Goal: Task Accomplishment & Management: Use online tool/utility

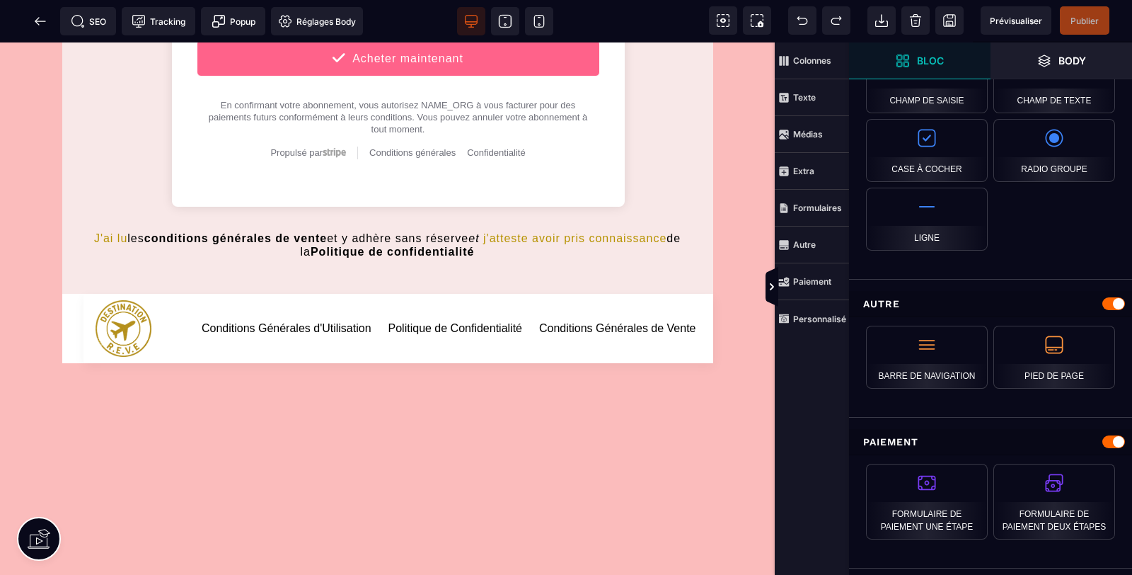
scroll to position [2031, 0]
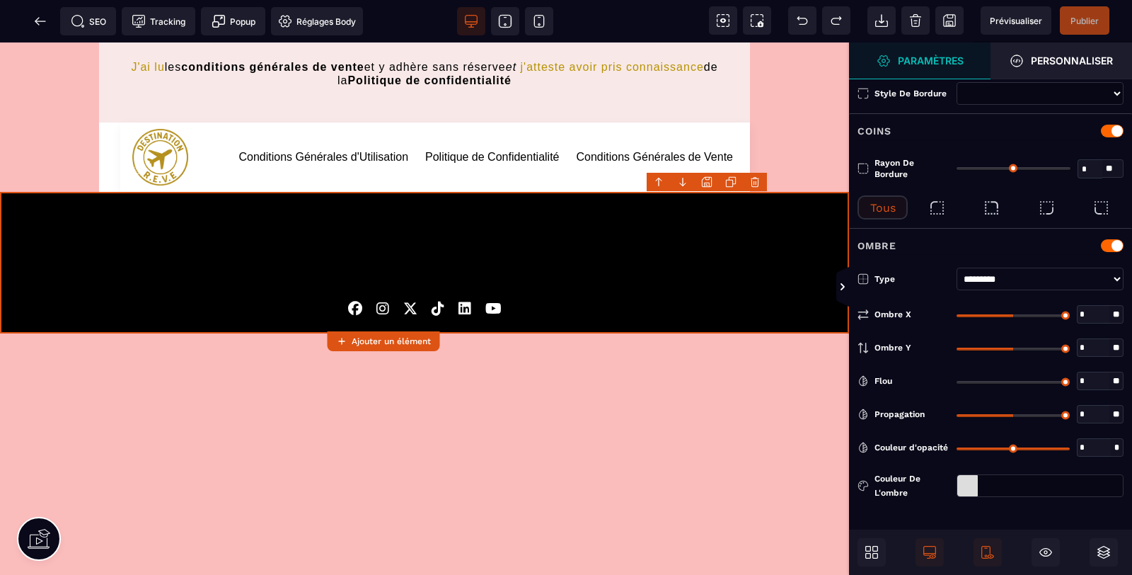
type input "*"
type input "**"
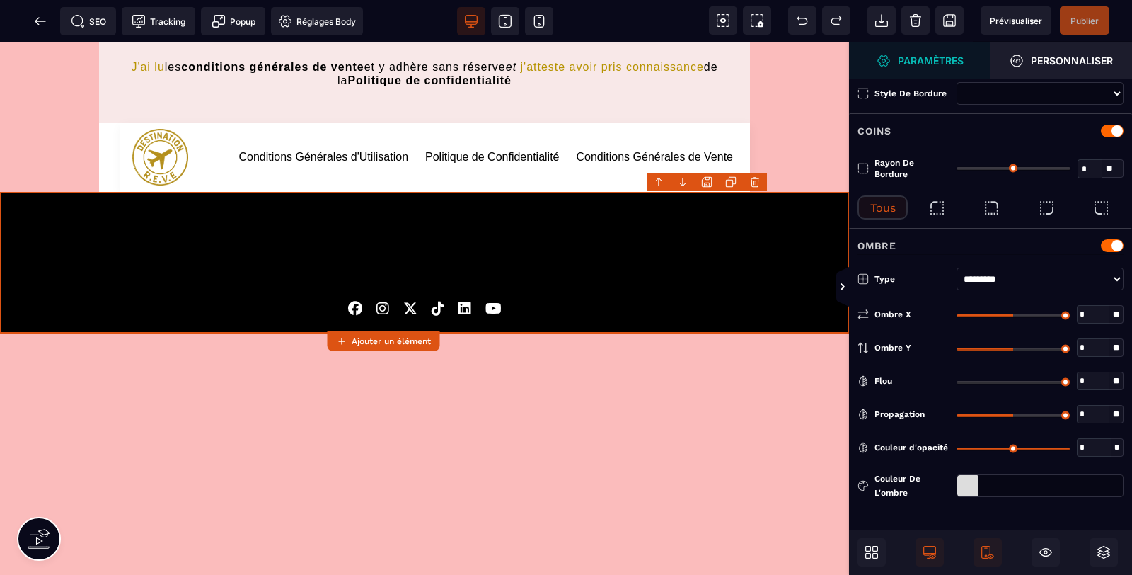
type input "**"
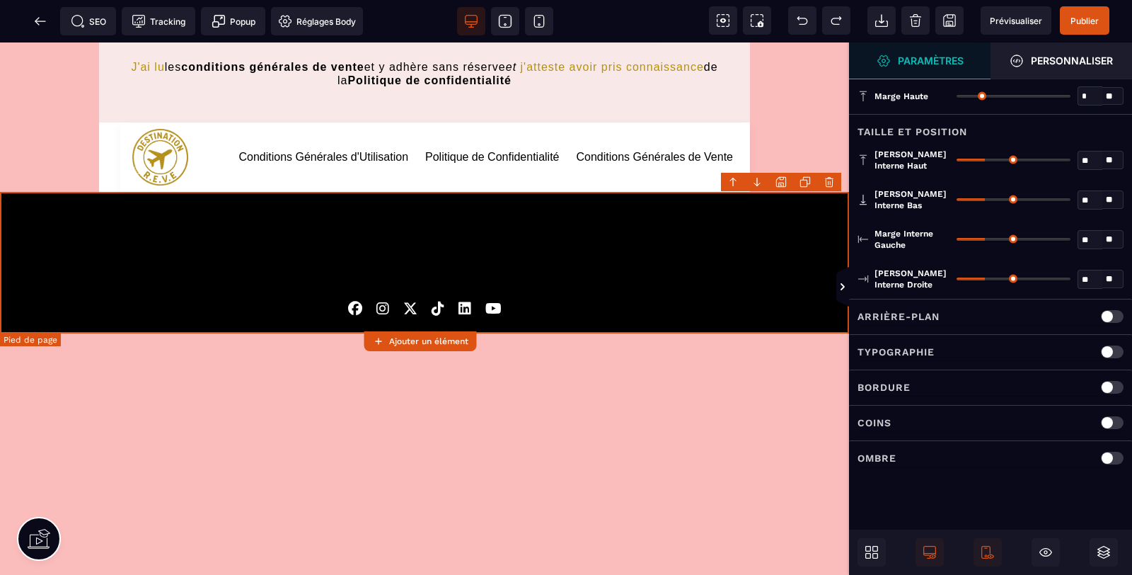
scroll to position [0, 0]
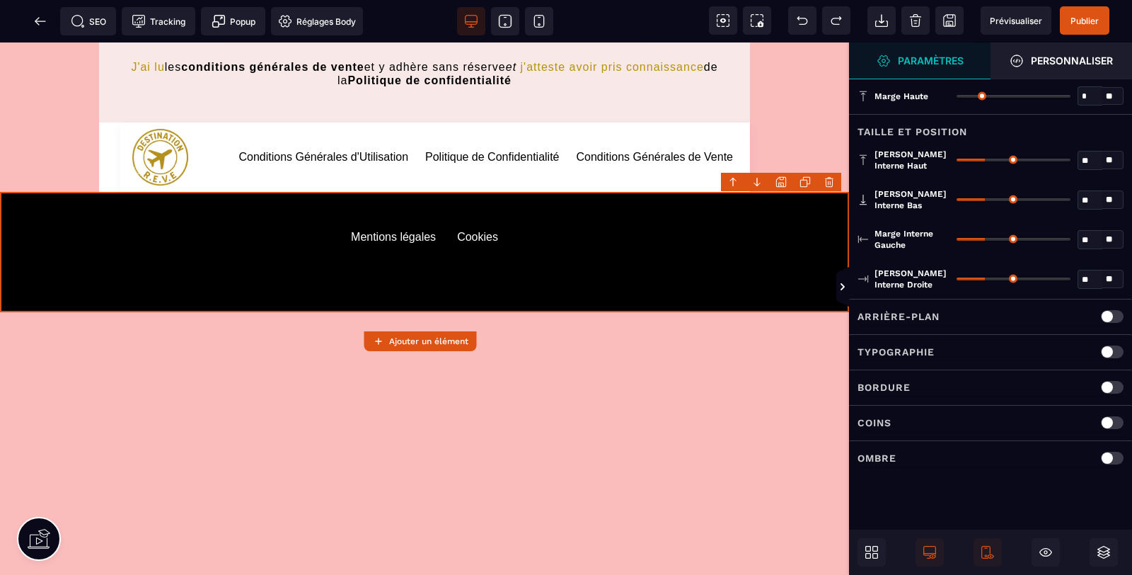
click at [808, 16] on icon at bounding box center [803, 20] width 14 height 14
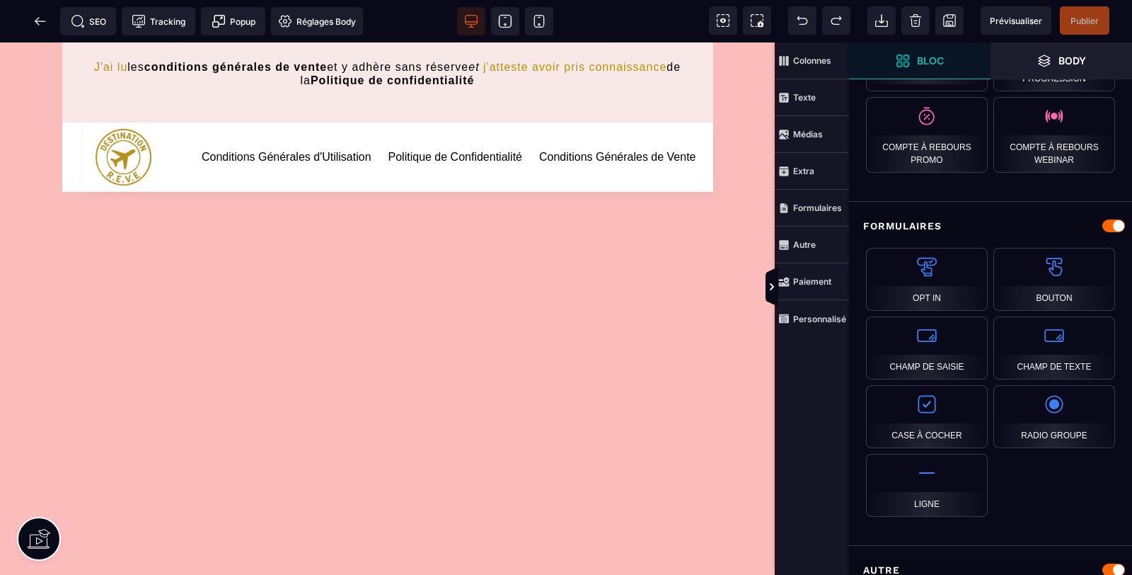
scroll to position [1314, 0]
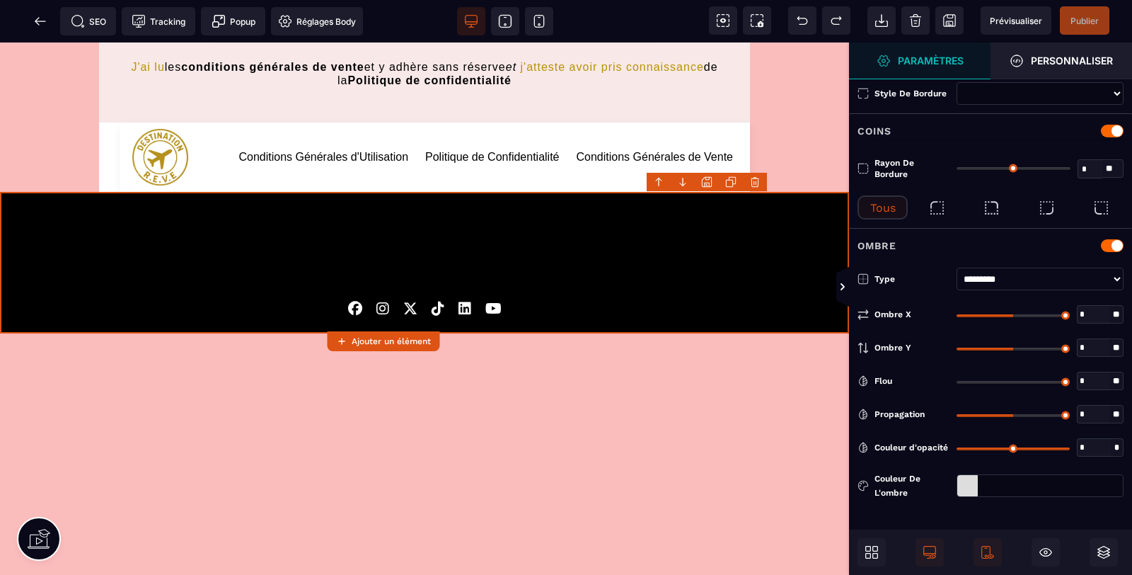
type input "*"
type input "**"
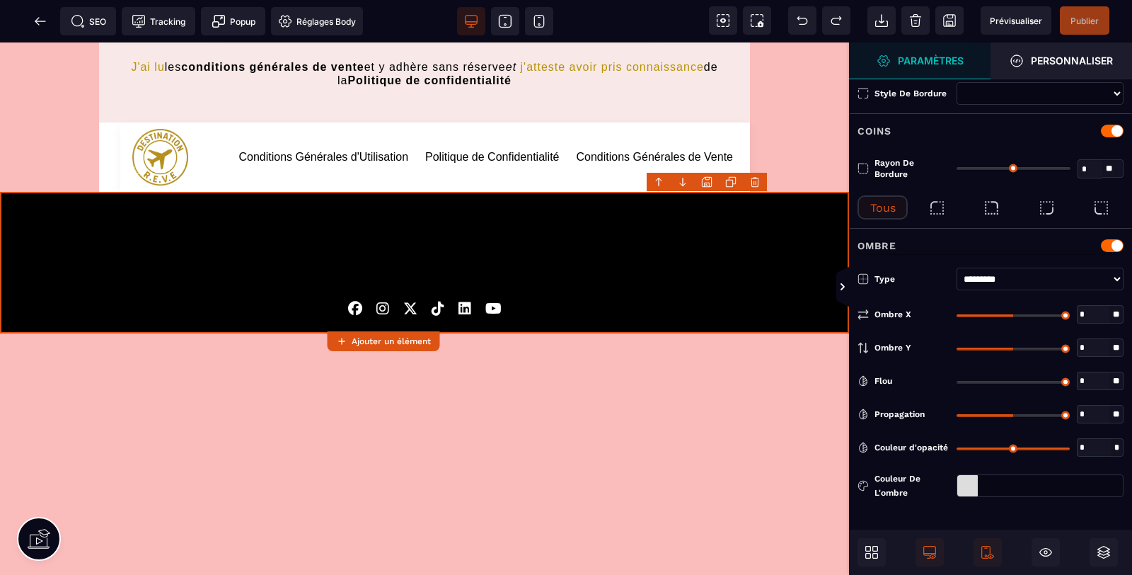
type input "**"
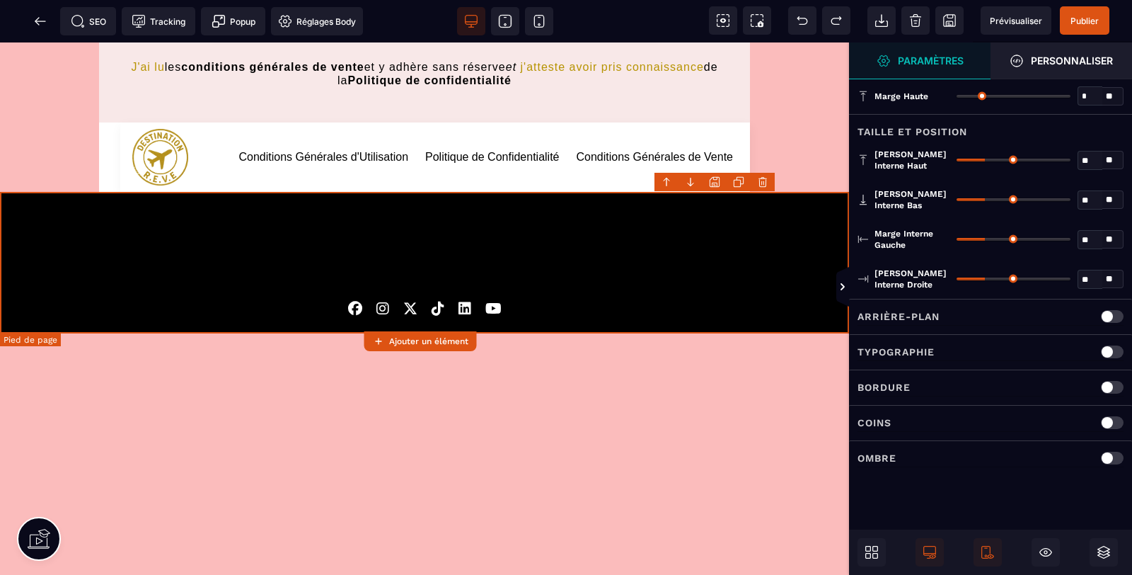
scroll to position [0, 0]
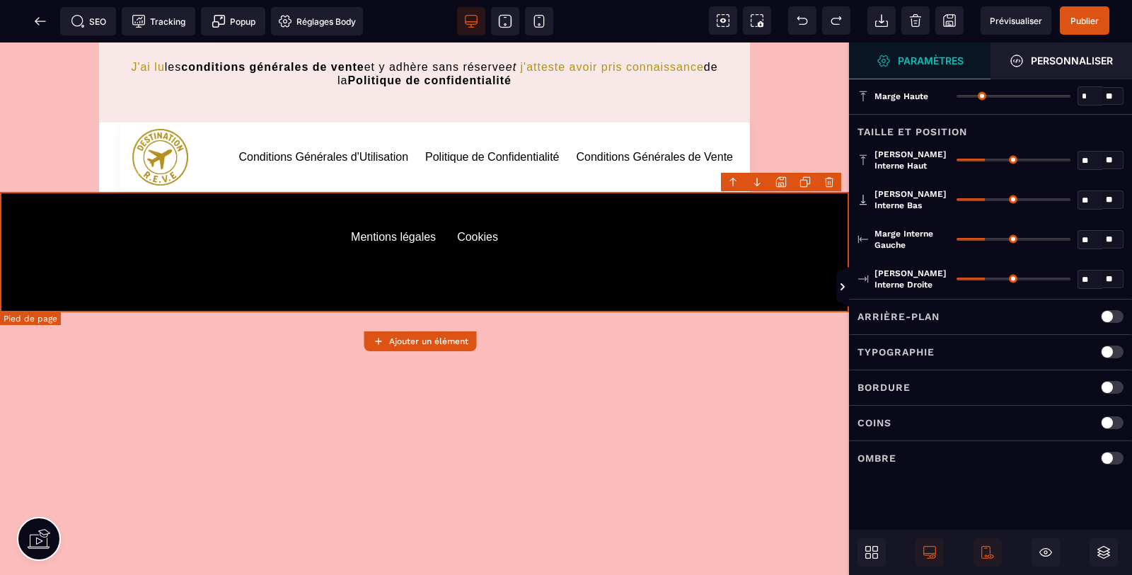
click at [398, 234] on default "Mentions légales" at bounding box center [393, 252] width 85 height 42
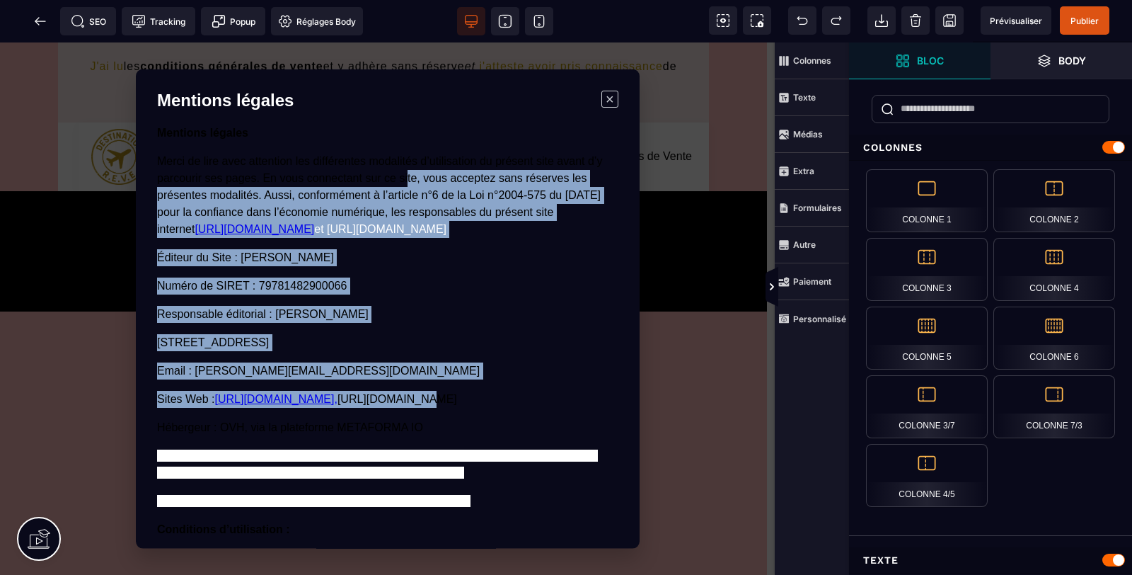
drag, startPoint x: 404, startPoint y: 172, endPoint x: 479, endPoint y: 407, distance: 246.7
click at [479, 407] on div "Mentions légales Merci de lire avec attention les différentes modalités d’utili…" at bounding box center [387, 422] width 461 height 595
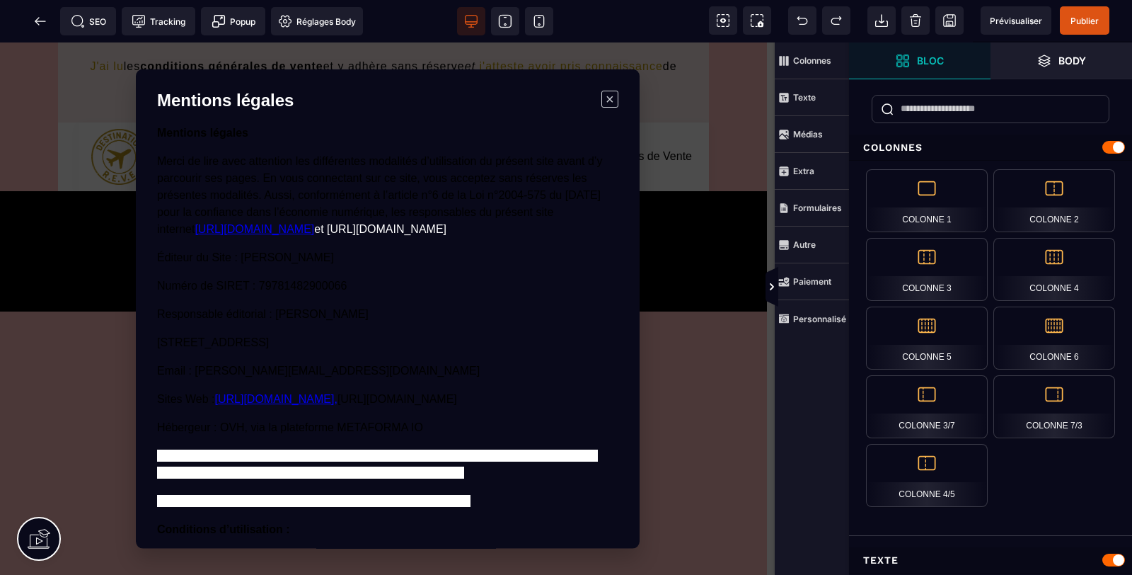
click at [616, 97] on span "×" at bounding box center [609, 99] width 17 height 17
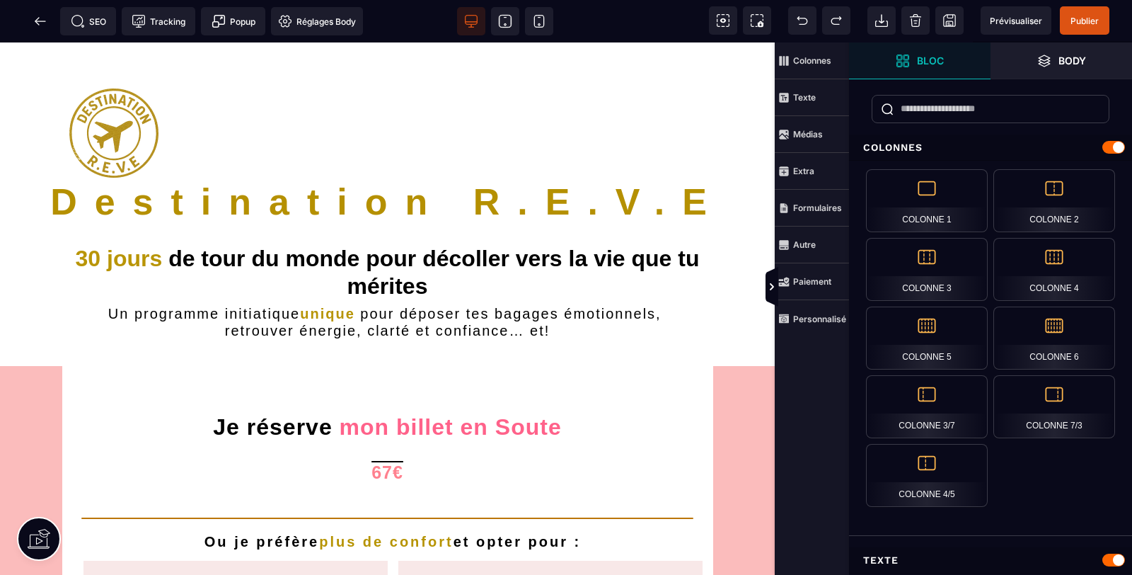
scroll to position [2031, 0]
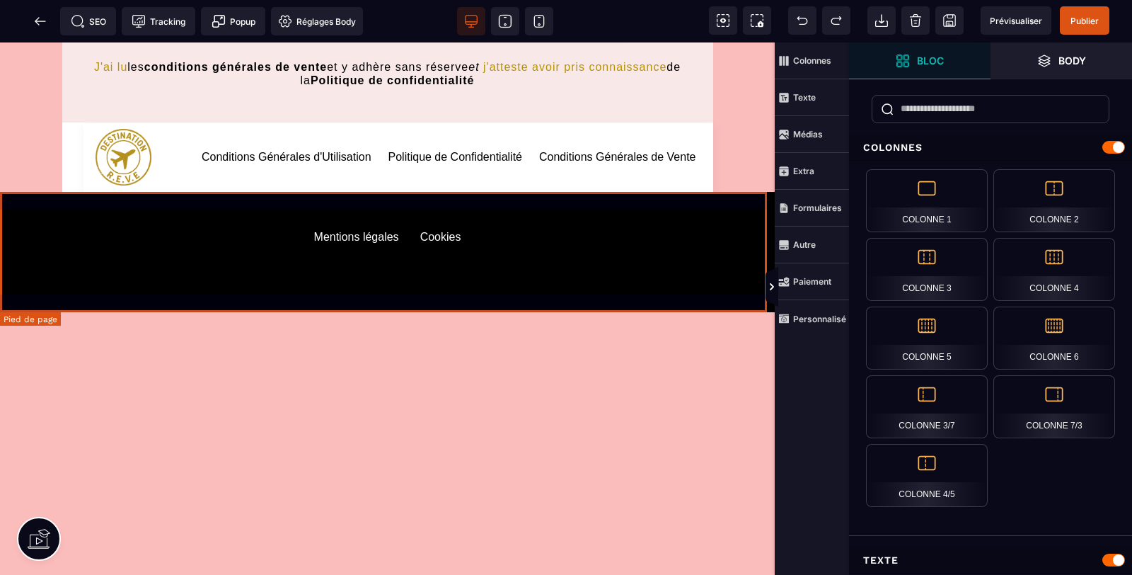
click at [534, 291] on div "Mentions légales Cookies" at bounding box center [387, 251] width 775 height 85
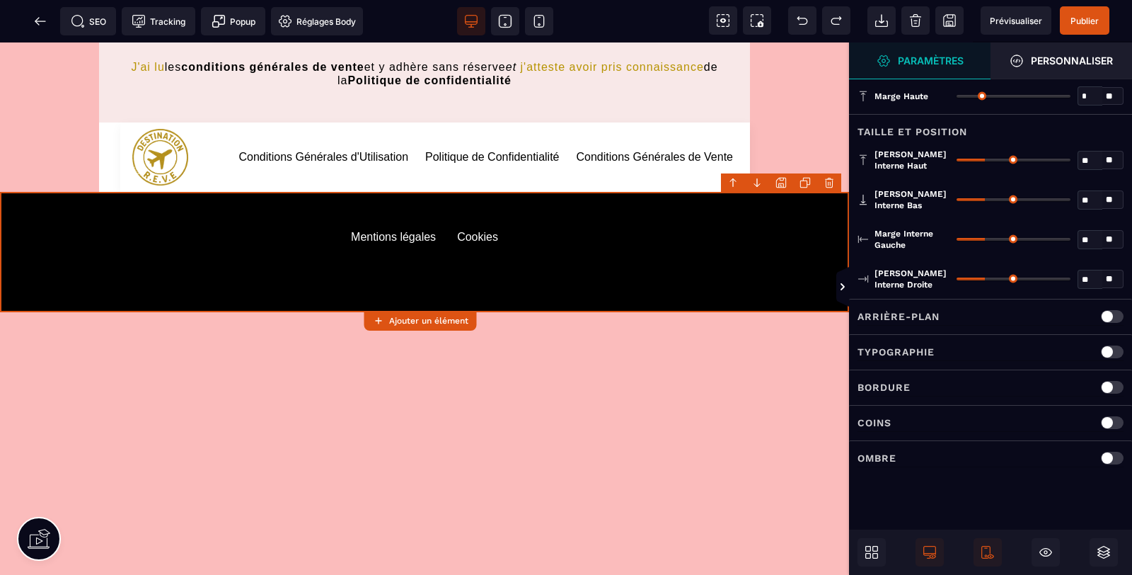
click at [1073, 62] on strong "Personnaliser" at bounding box center [1072, 60] width 82 height 11
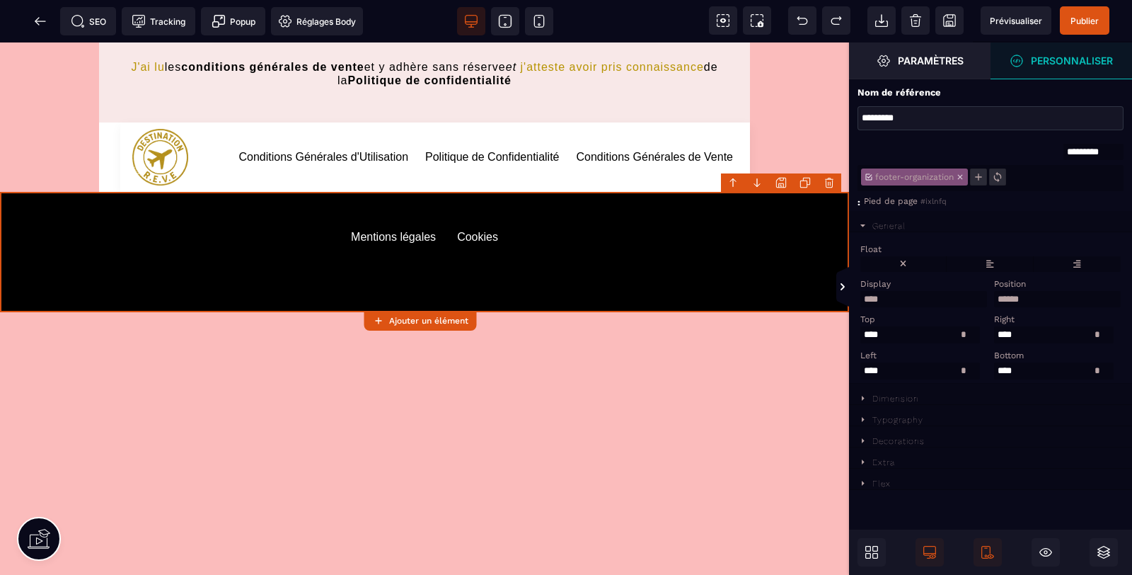
click at [937, 54] on span "Paramètres" at bounding box center [920, 61] width 87 height 14
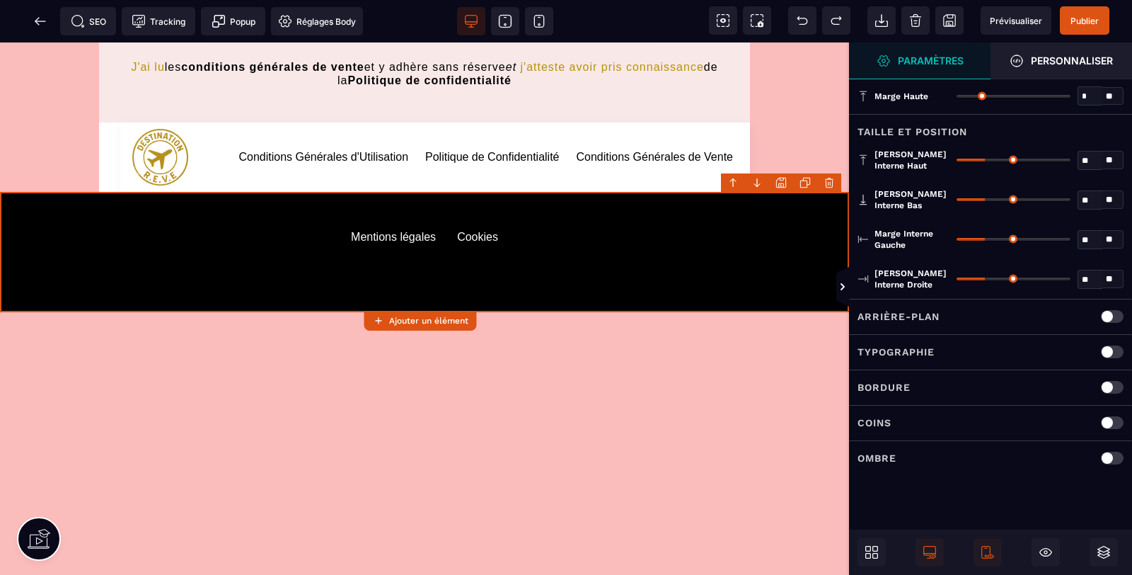
click at [947, 316] on div "Arrière-plan" at bounding box center [991, 317] width 266 height 18
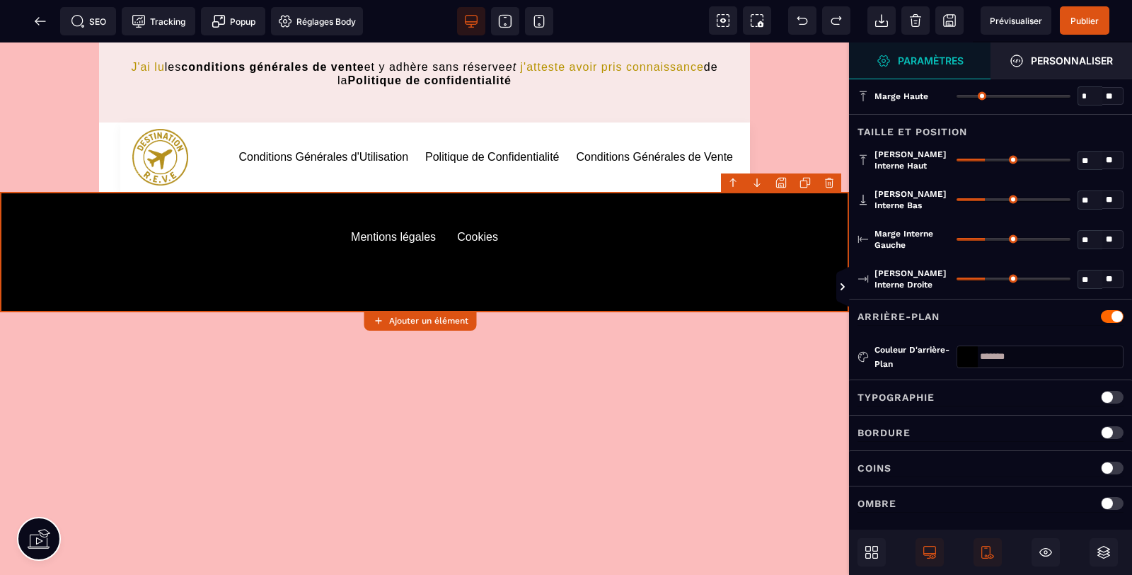
click at [973, 354] on div at bounding box center [968, 356] width 21 height 21
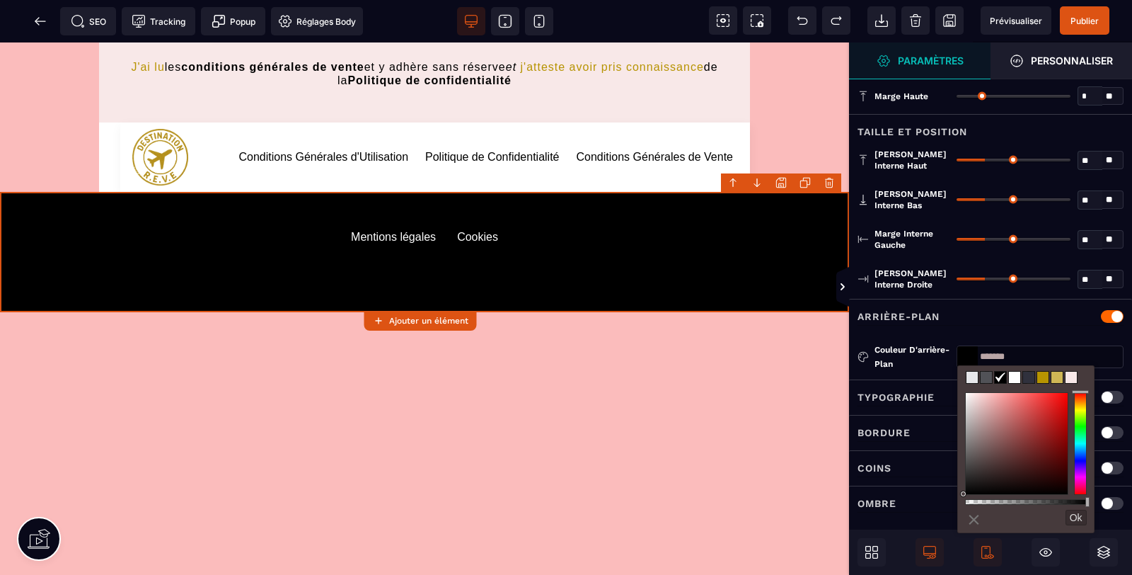
click at [974, 378] on span at bounding box center [972, 377] width 11 height 11
type input "*******"
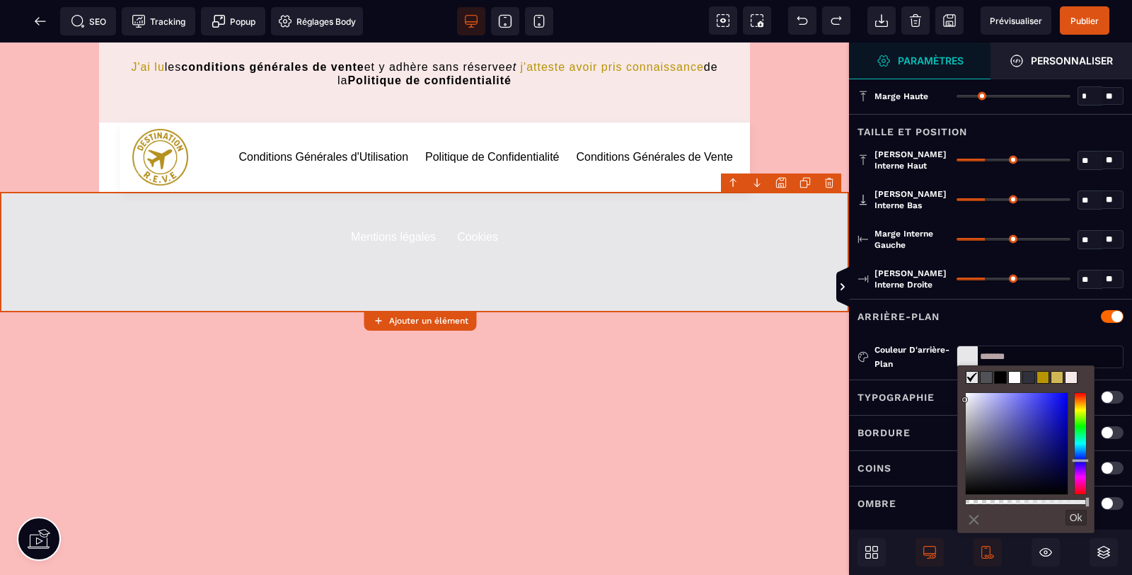
click at [901, 391] on p "Typographie" at bounding box center [896, 397] width 77 height 17
type input "*******"
select select "***"
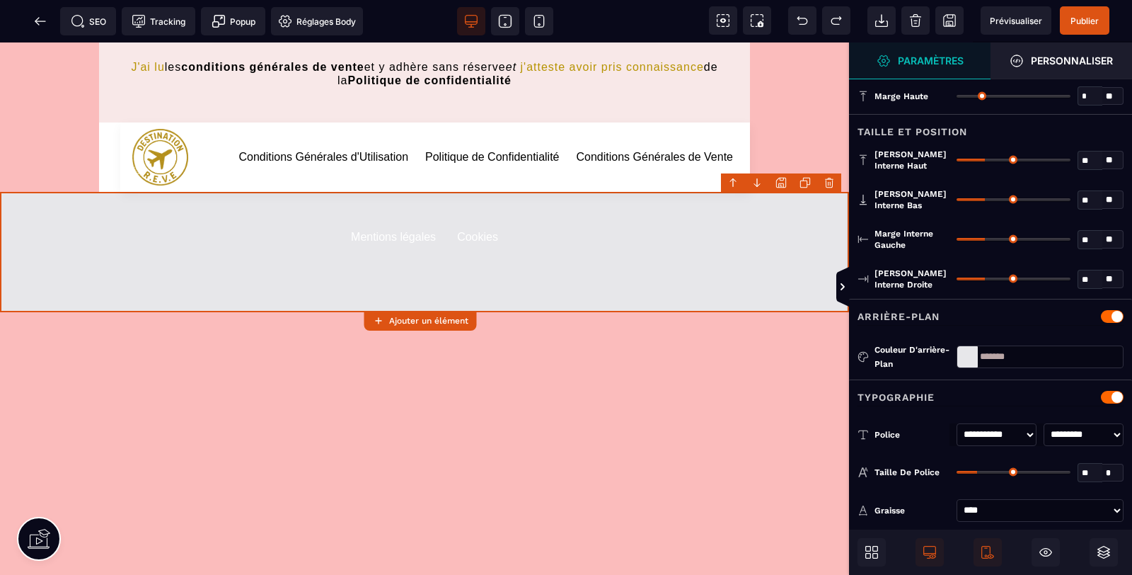
scroll to position [200, 0]
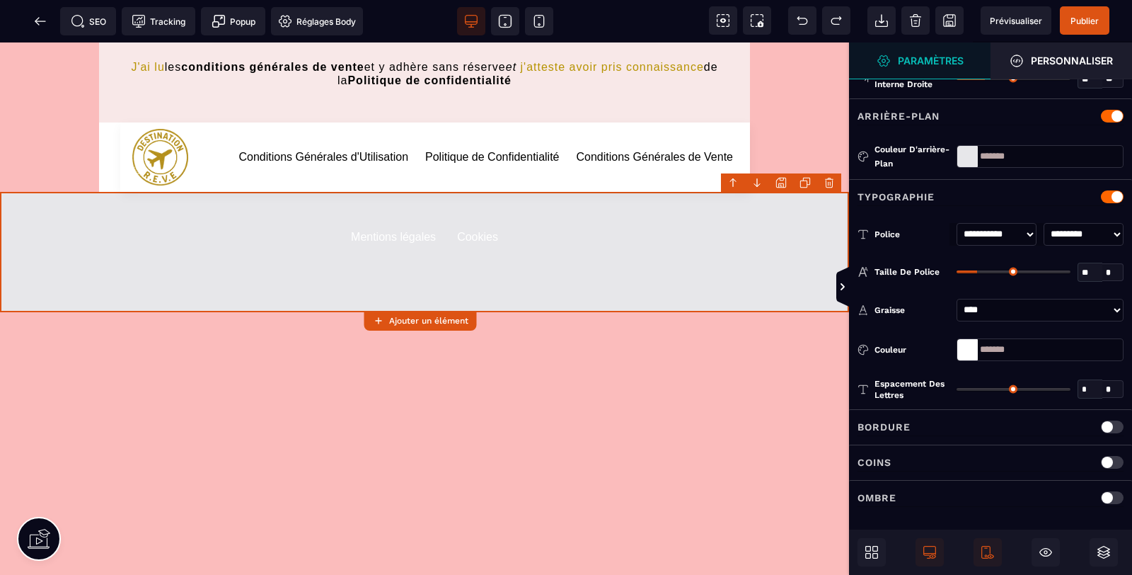
click at [970, 343] on div at bounding box center [968, 349] width 21 height 21
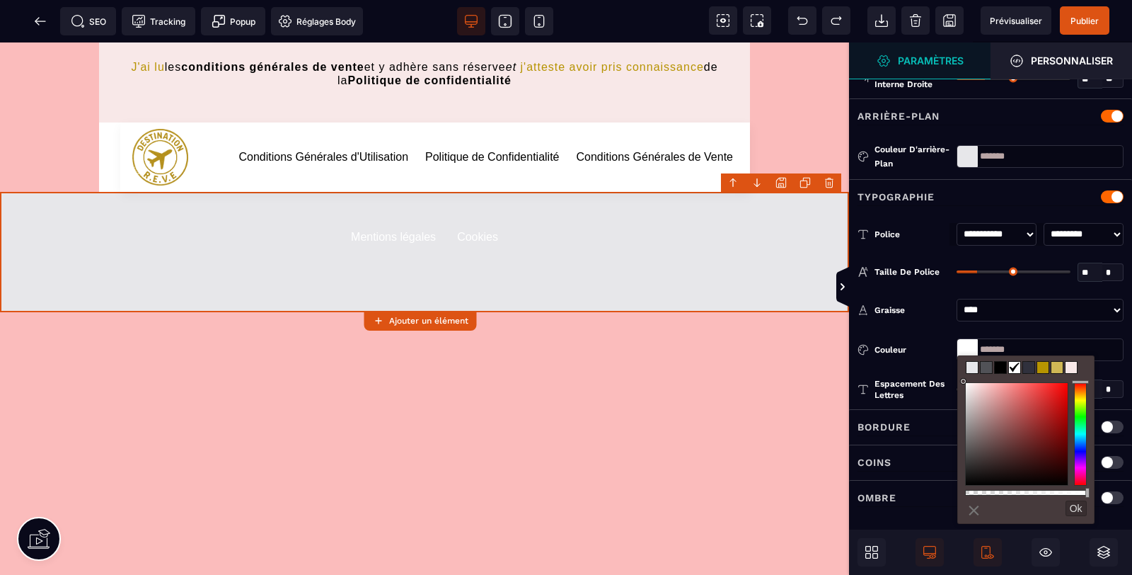
click at [1000, 372] on span at bounding box center [1000, 367] width 11 height 11
type input "*******"
click at [406, 239] on default "Mentions légales" at bounding box center [393, 252] width 85 height 42
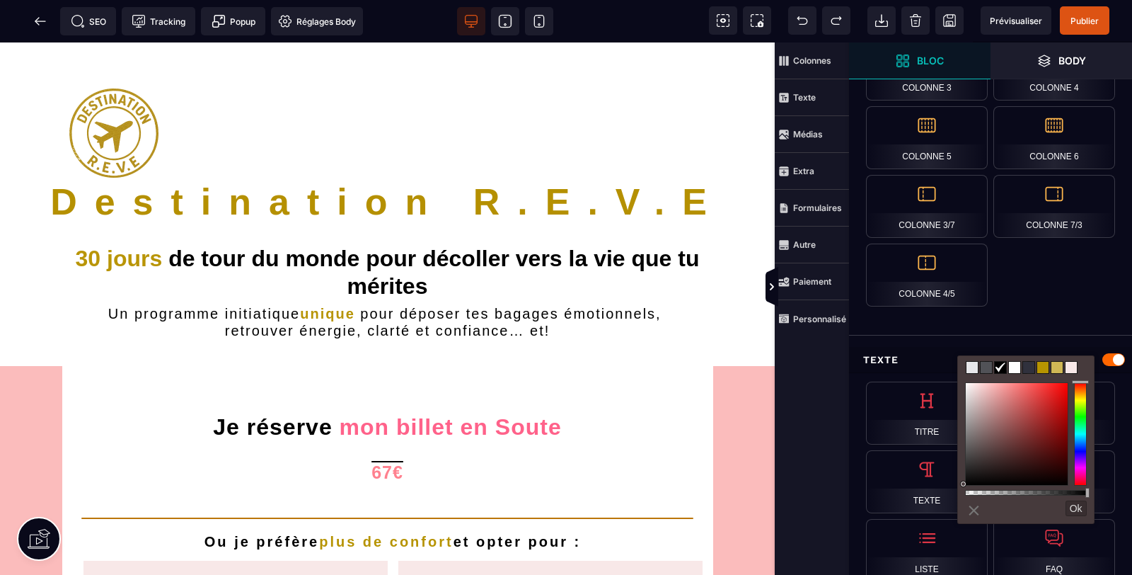
scroll to position [1314, 0]
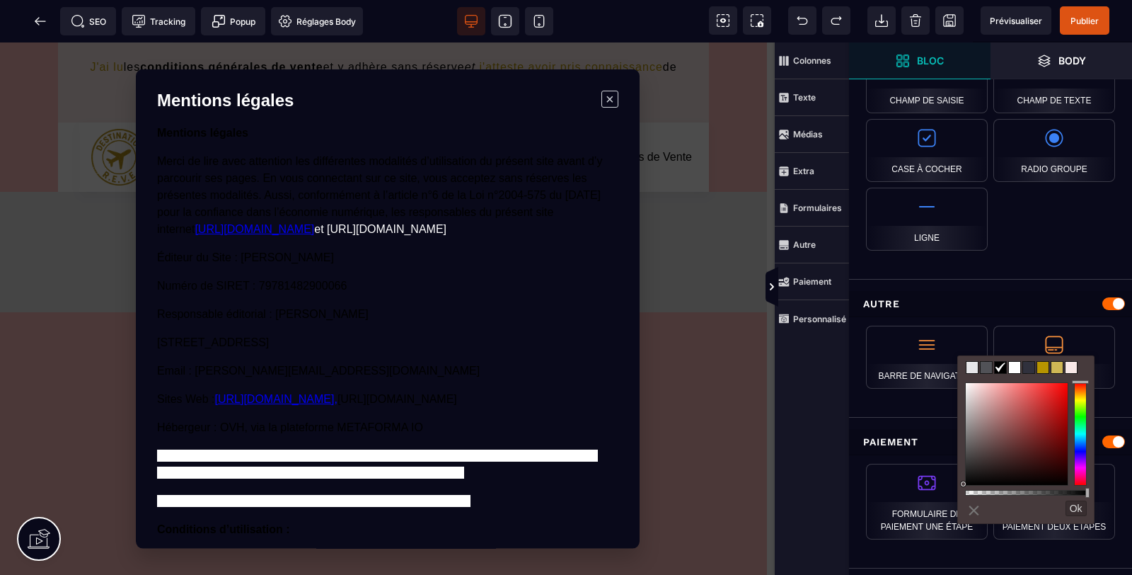
click at [590, 149] on div "Mentions légales Merci de lire avec attention les différentes modalités d’utili…" at bounding box center [387, 422] width 461 height 595
click at [611, 97] on span "×" at bounding box center [609, 99] width 17 height 17
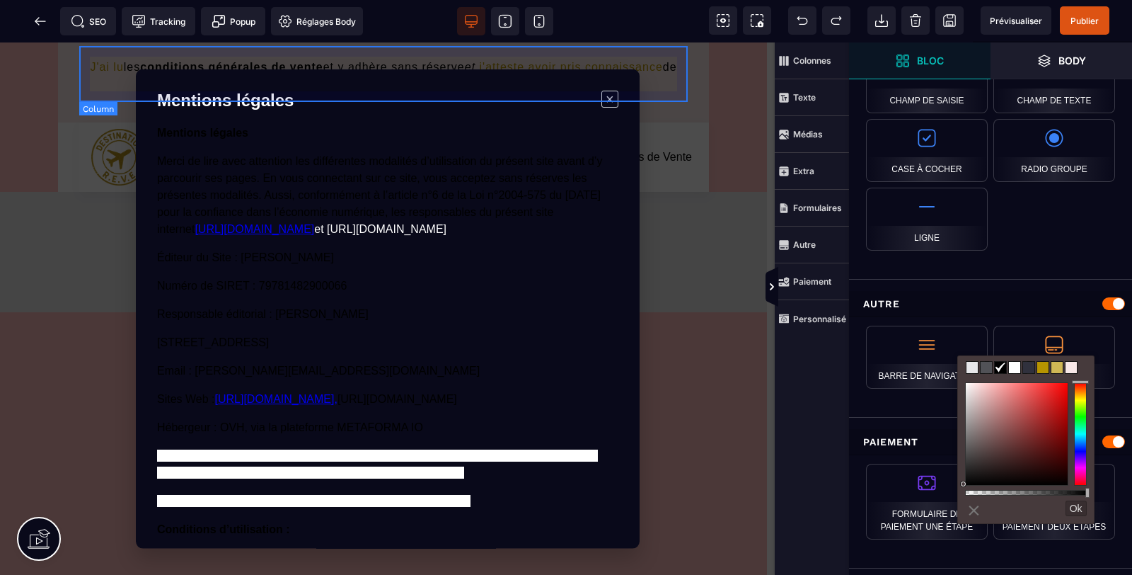
scroll to position [2031, 0]
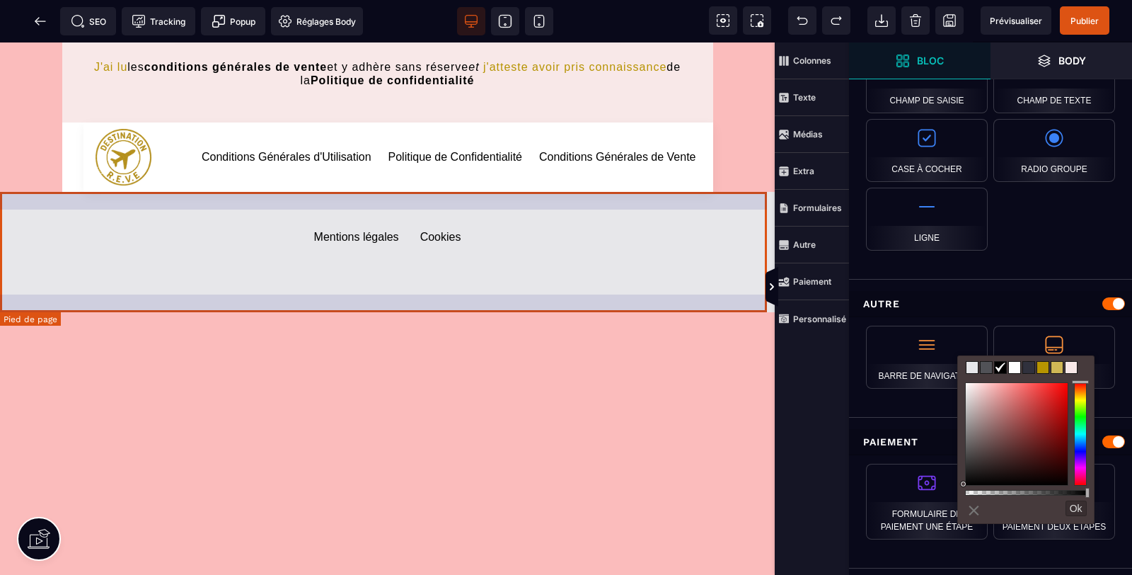
click at [429, 231] on default "Cookies" at bounding box center [440, 252] width 41 height 42
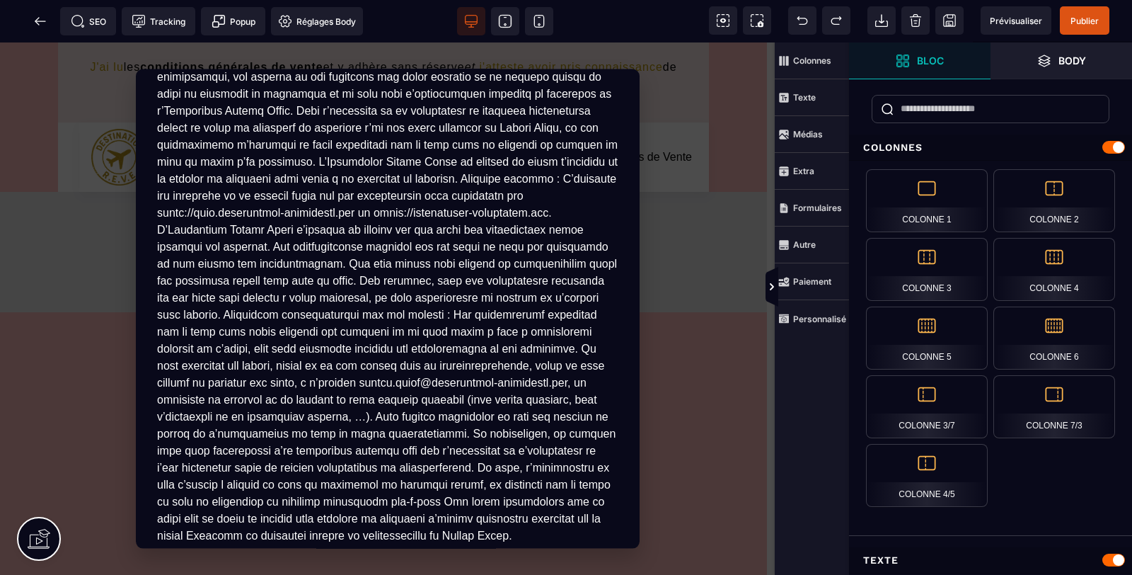
scroll to position [0, 0]
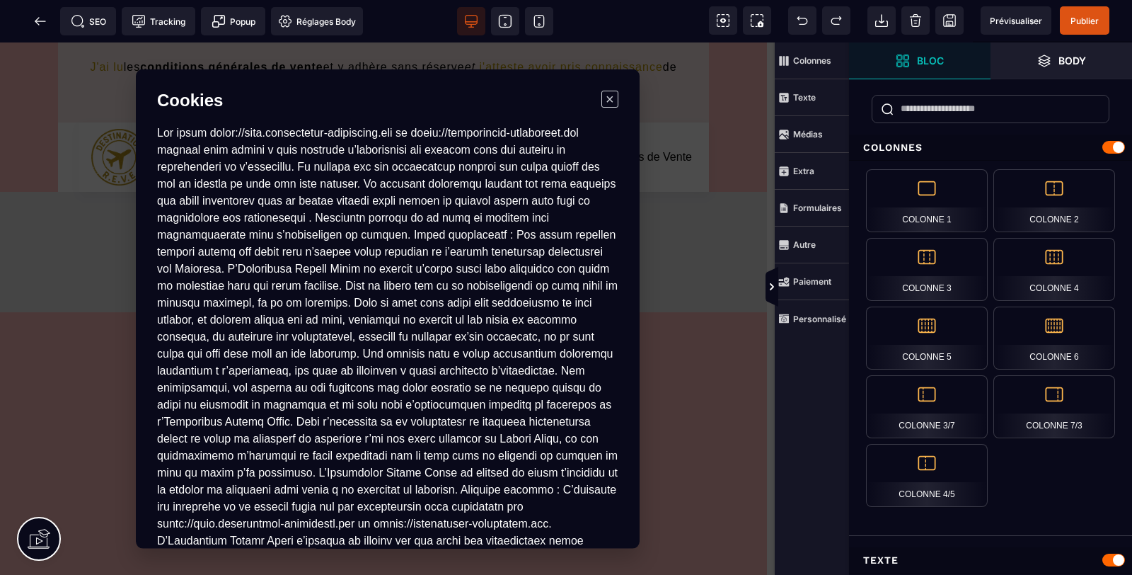
click at [612, 97] on span "×" at bounding box center [609, 99] width 17 height 17
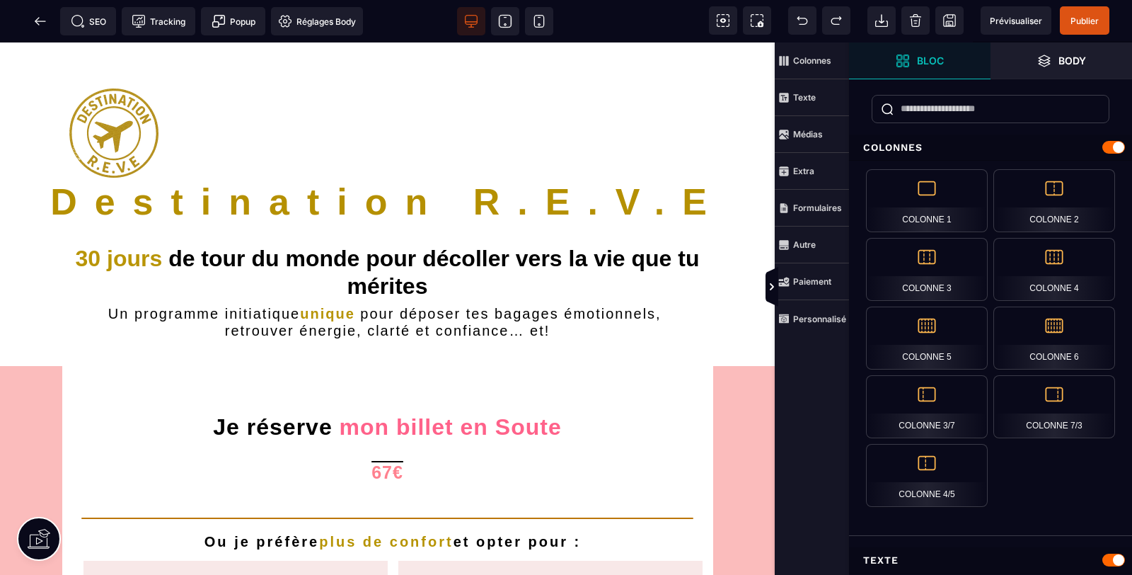
scroll to position [2031, 0]
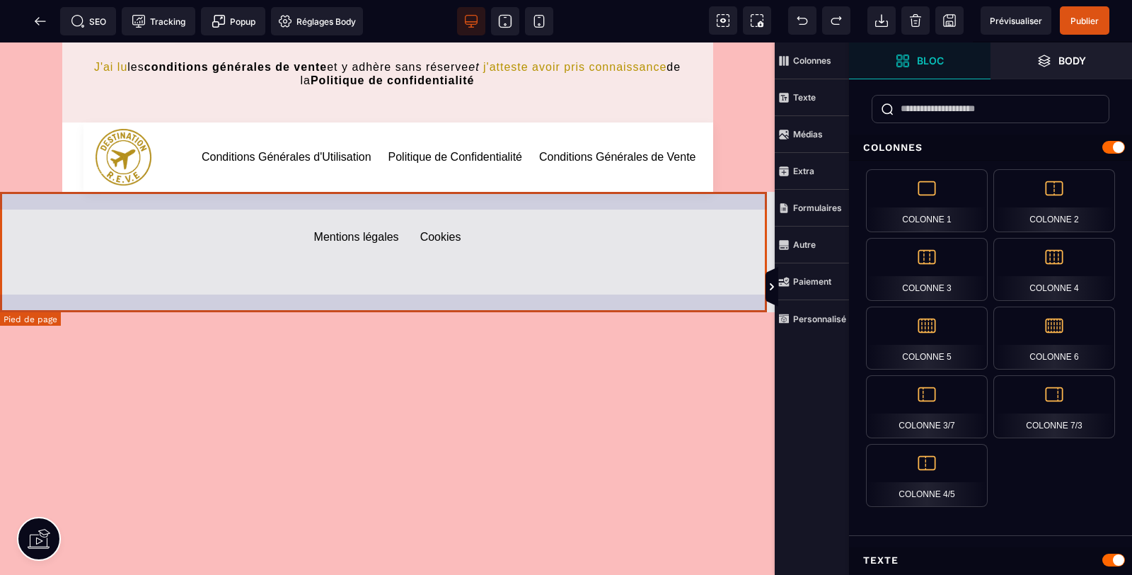
click at [363, 241] on default "Mentions légales" at bounding box center [356, 252] width 85 height 42
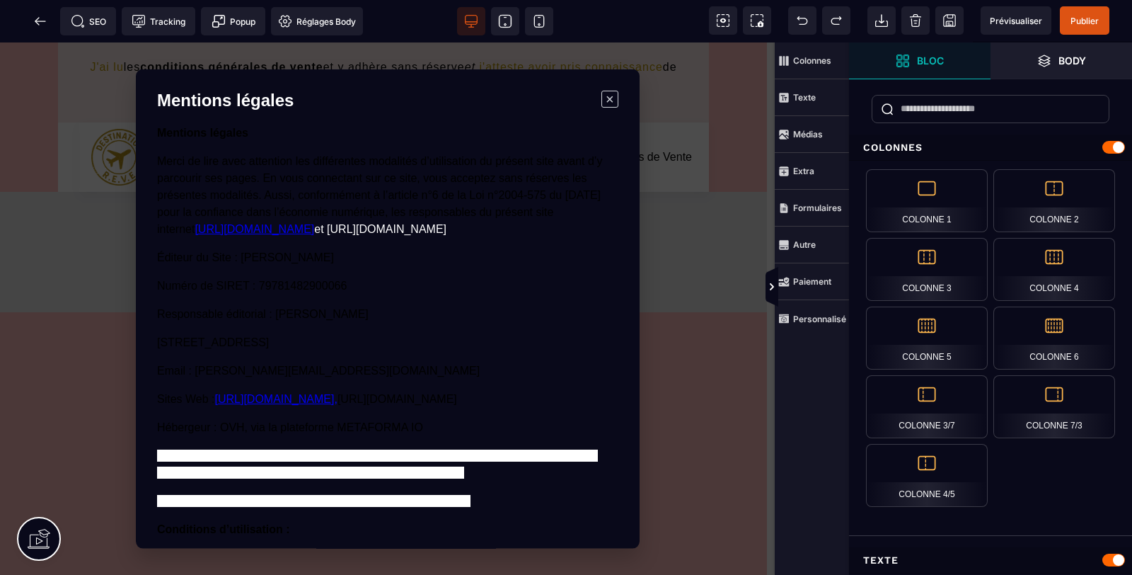
scroll to position [209, 0]
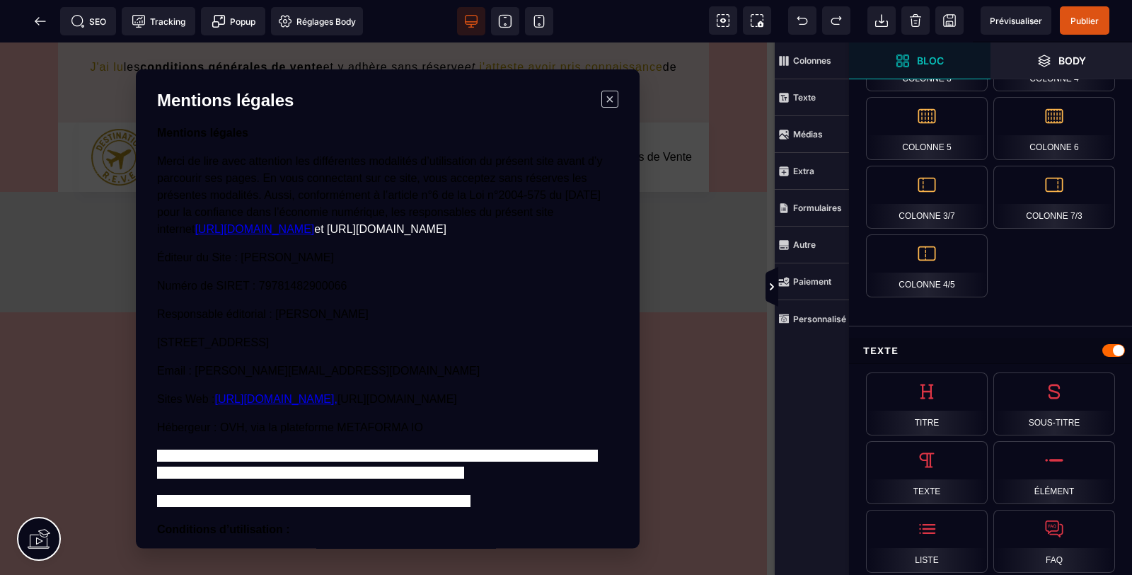
click at [920, 61] on strong "Bloc" at bounding box center [930, 60] width 27 height 11
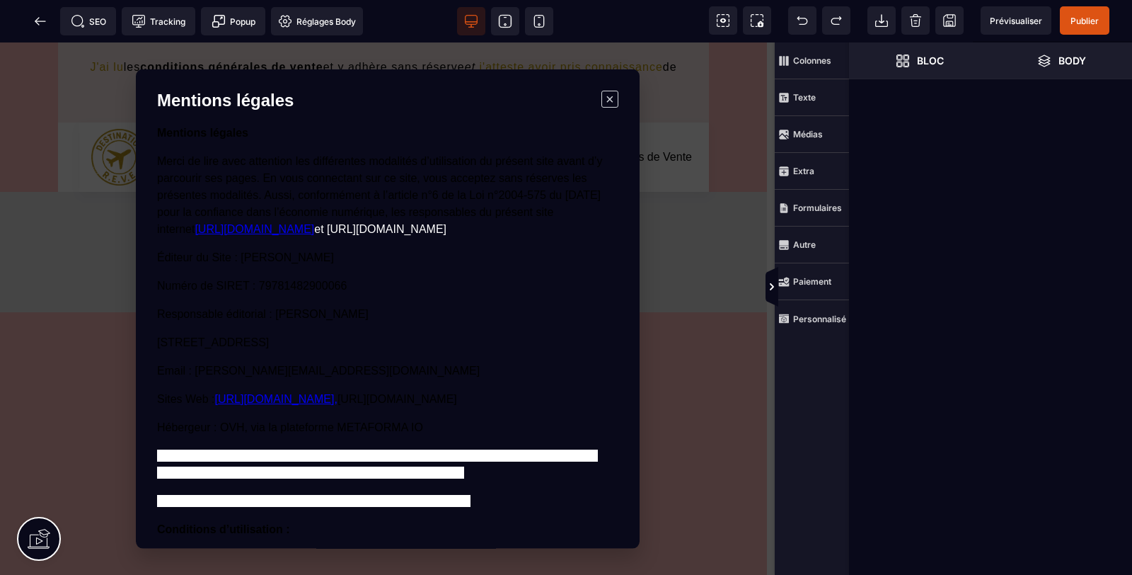
click at [920, 61] on strong "Bloc" at bounding box center [930, 60] width 27 height 11
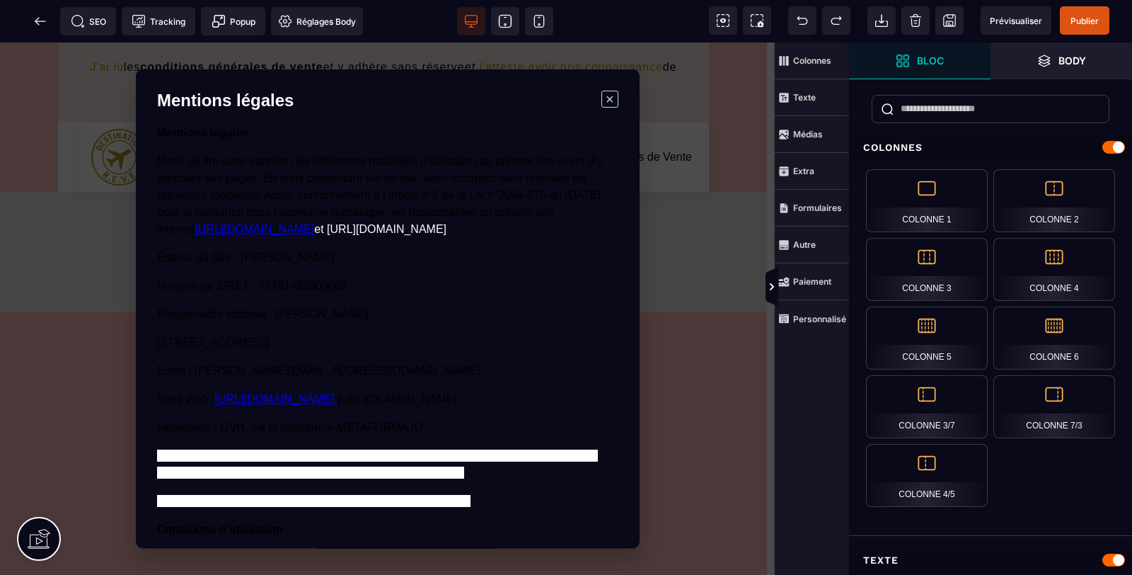
click at [1091, 64] on span "Body" at bounding box center [1062, 60] width 142 height 37
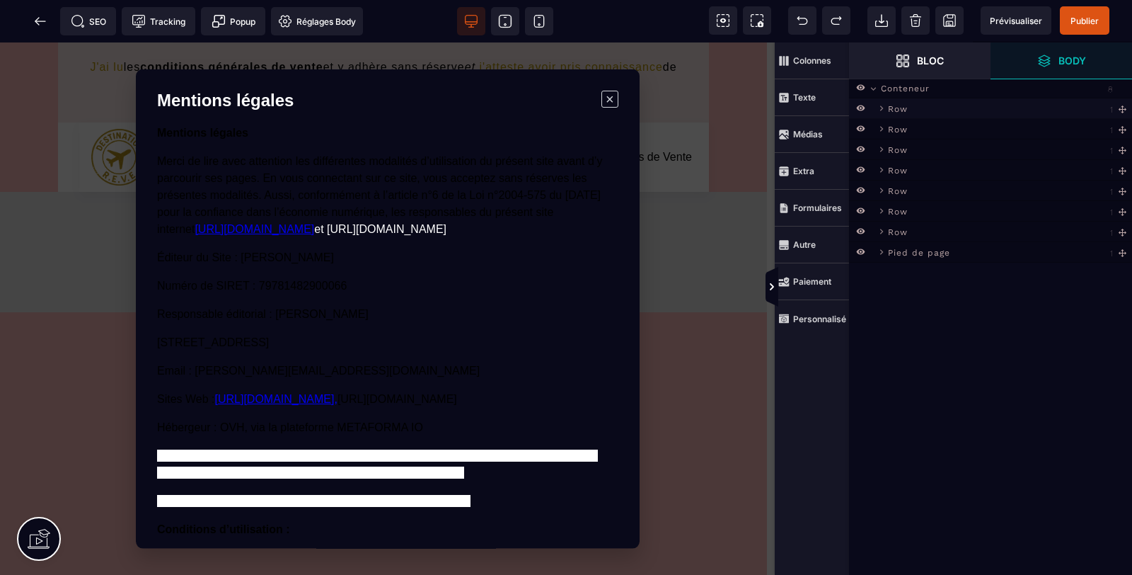
click at [907, 108] on span "Row" at bounding box center [898, 108] width 20 height 14
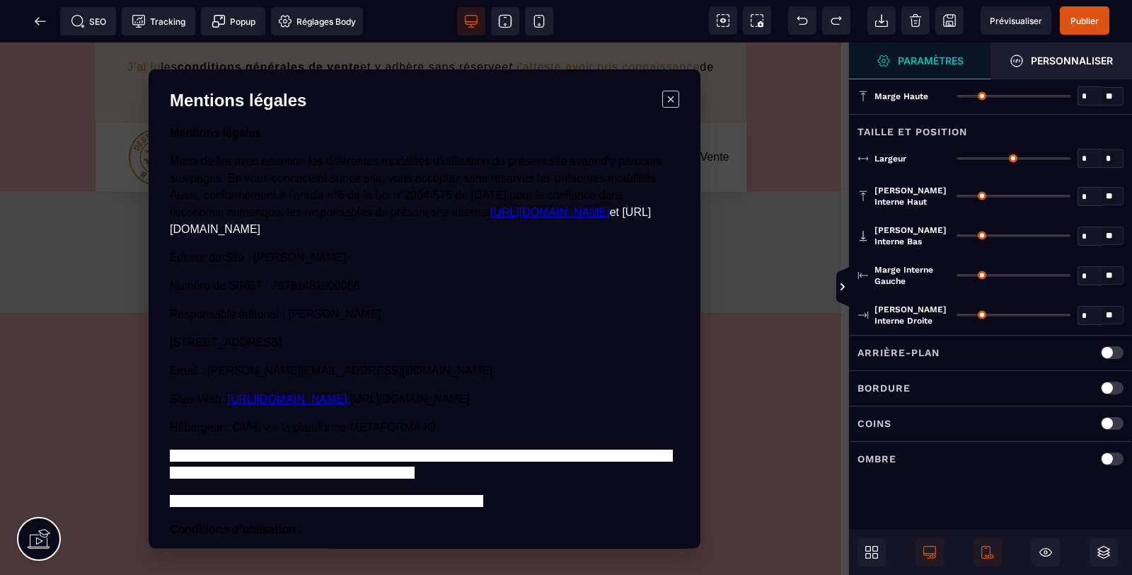
type input "*"
type input "***"
type input "*"
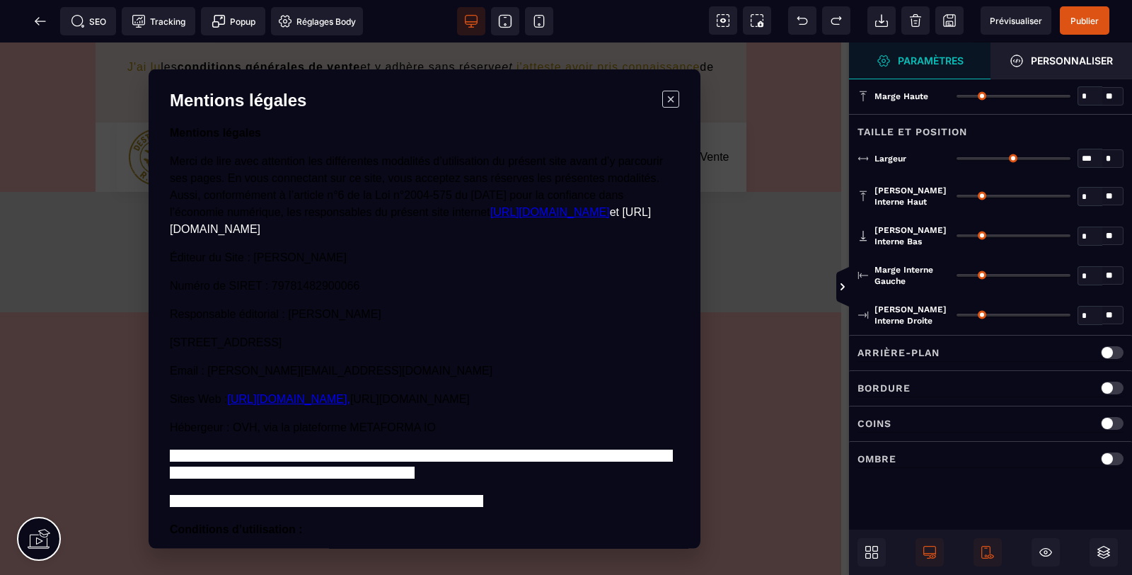
type input "**"
click at [1081, 69] on span "Personnaliser" at bounding box center [1062, 60] width 142 height 37
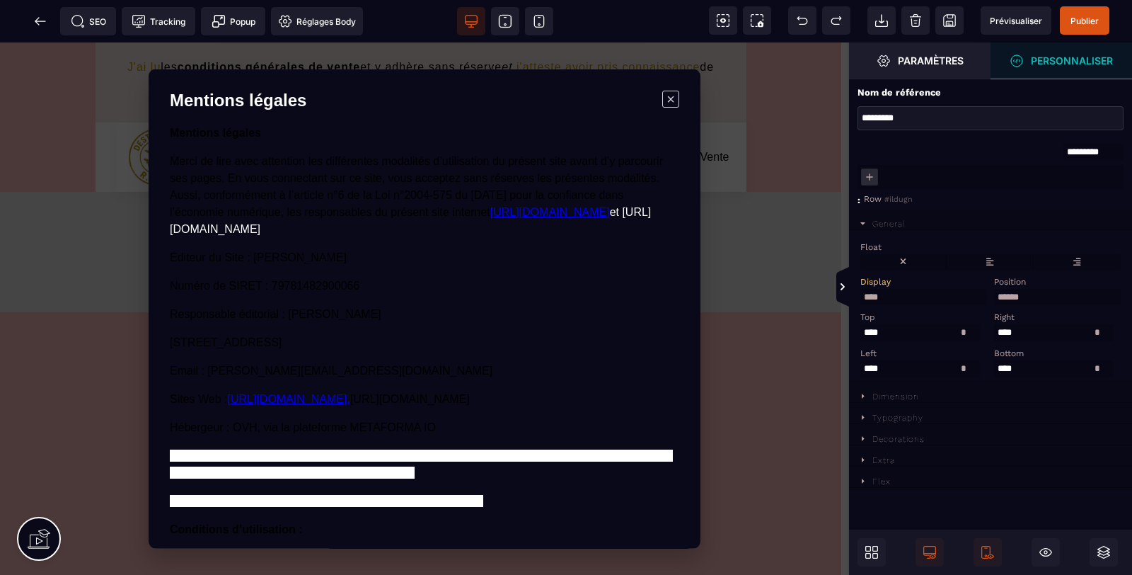
click at [897, 443] on div "Decorations" at bounding box center [899, 439] width 52 height 10
click at [902, 423] on div "Typography" at bounding box center [898, 418] width 51 height 10
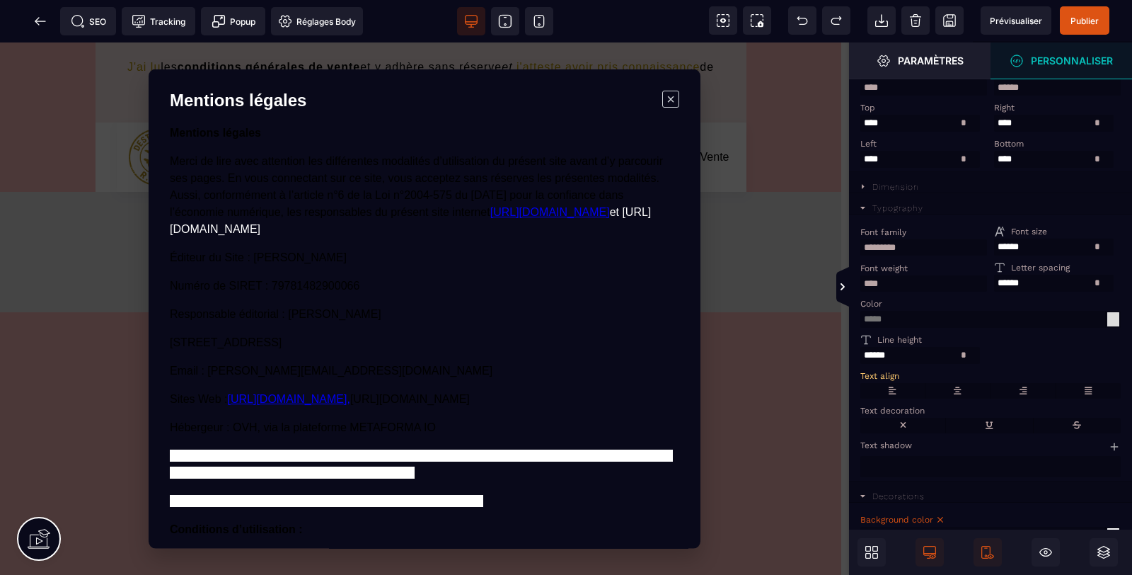
click at [1116, 324] on div at bounding box center [1114, 319] width 12 height 14
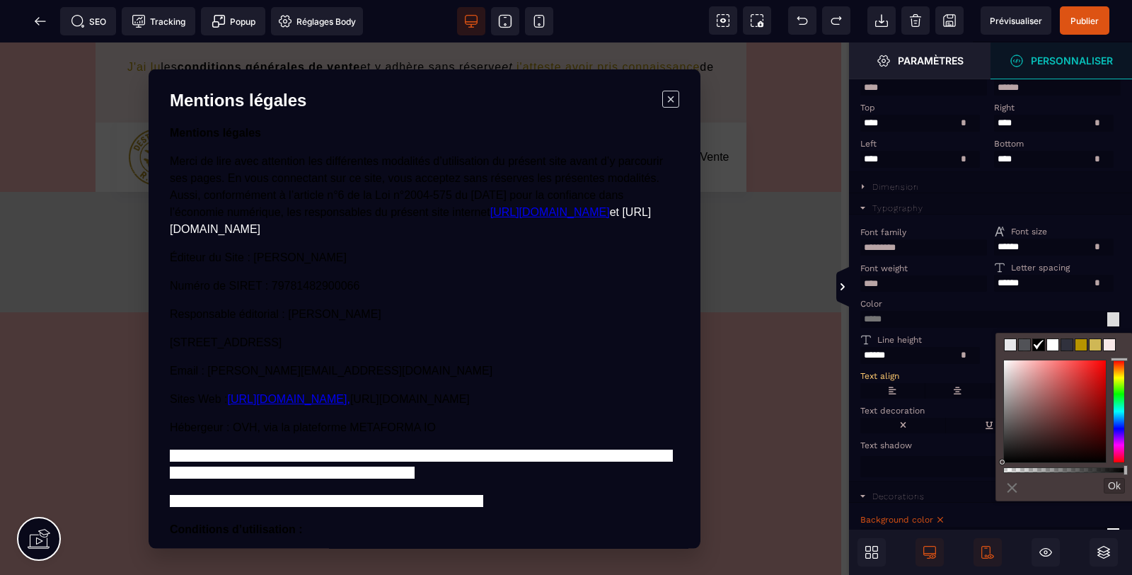
click at [1015, 345] on div at bounding box center [1065, 345] width 122 height 16
click at [1006, 346] on span at bounding box center [1010, 344] width 11 height 11
type input "*******"
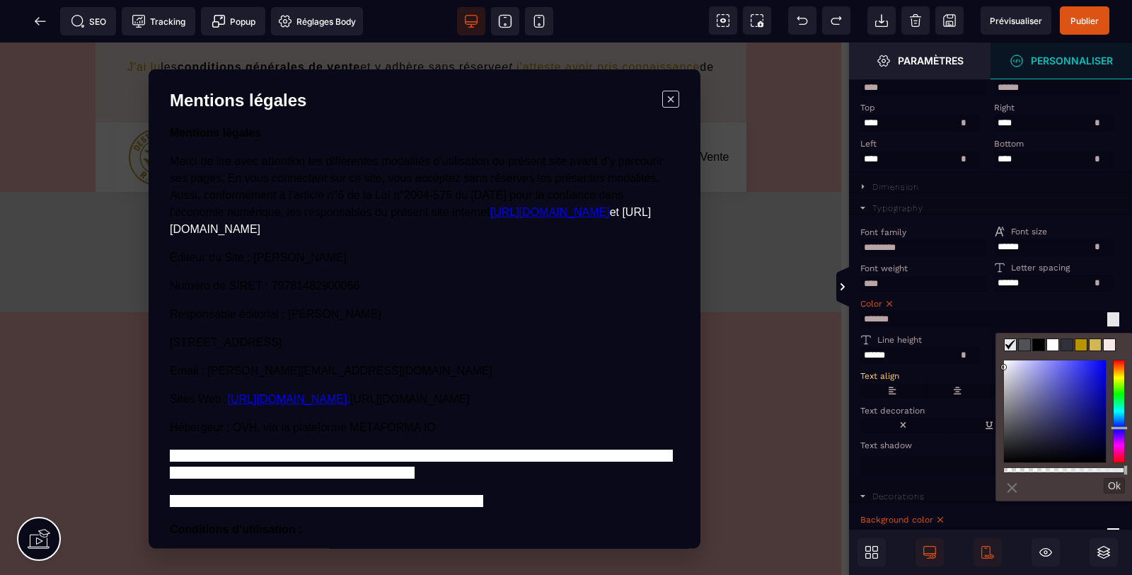
click at [1118, 486] on button "Ok" at bounding box center [1114, 486] width 21 height 16
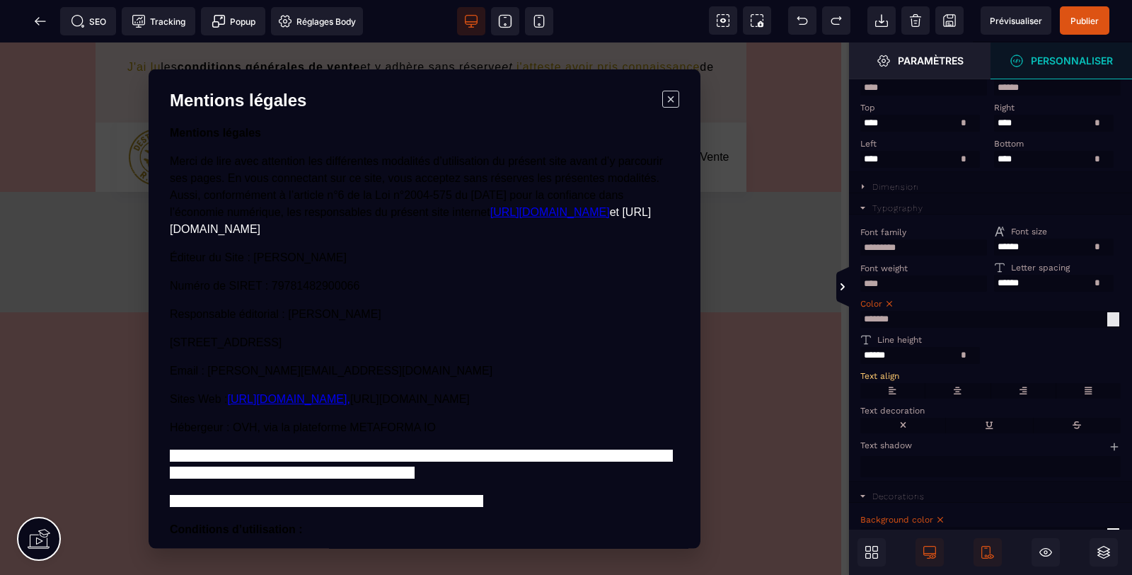
click at [730, 395] on section "Mentions légales × Mentions légales Merci de lire avec attention les différente…" at bounding box center [424, 308] width 849 height 532
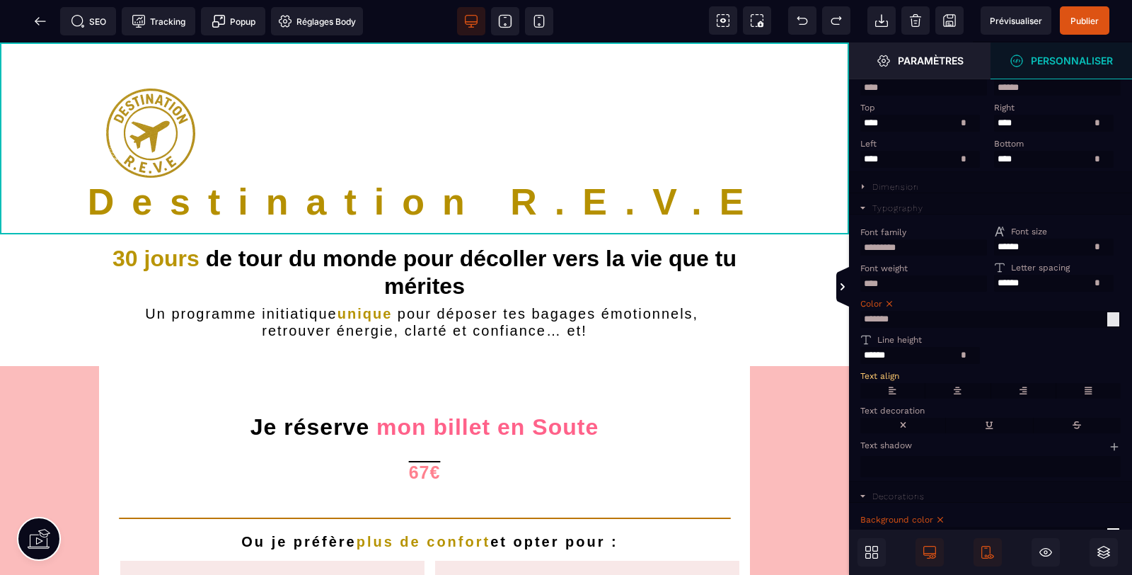
scroll to position [2031, 0]
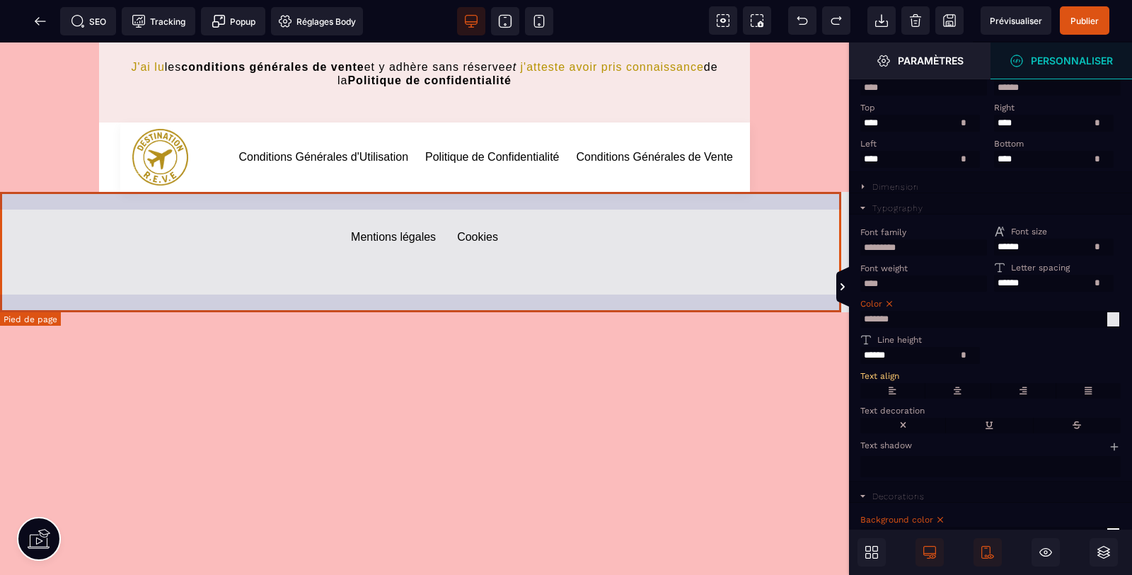
click at [396, 236] on default "Mentions légales" at bounding box center [393, 252] width 85 height 42
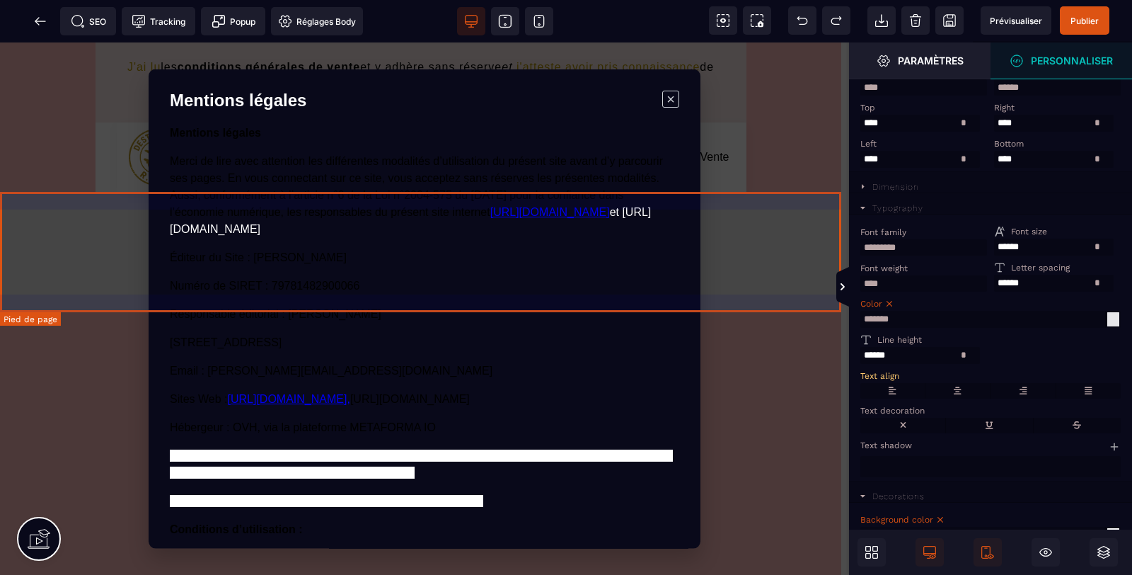
scroll to position [0, 0]
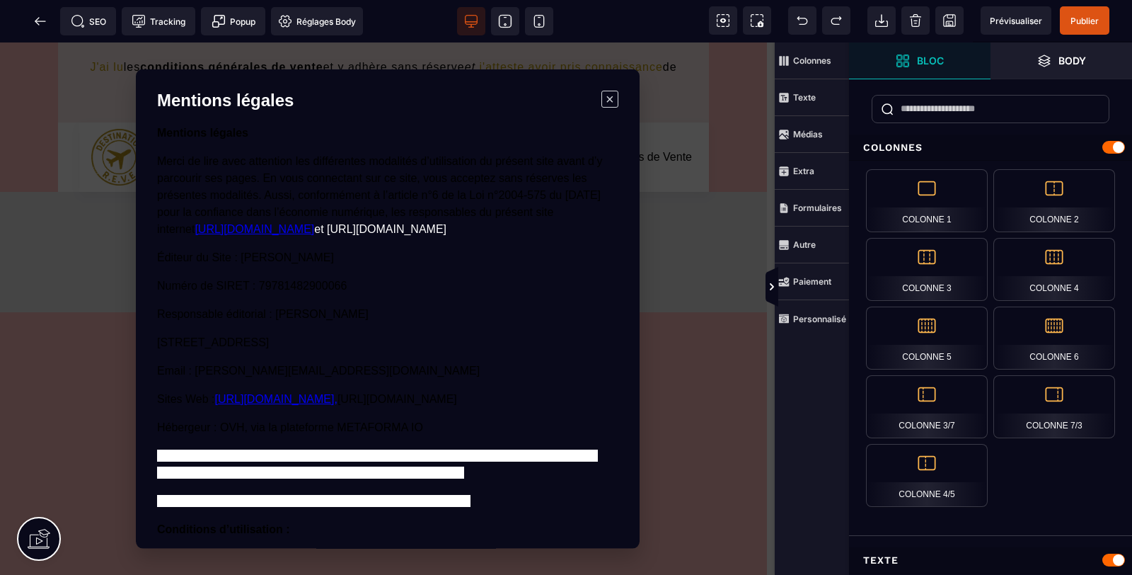
click at [347, 162] on span "Merci de lire avec attention les différentes modalités d’utilisation du présent…" at bounding box center [379, 195] width 445 height 80
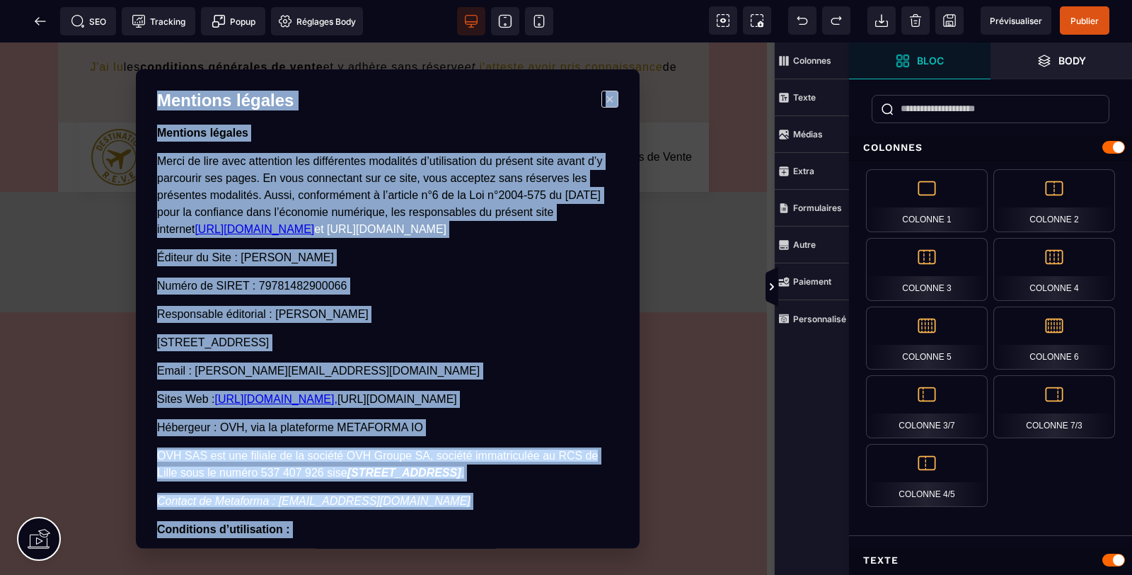
click at [609, 94] on span "×" at bounding box center [609, 99] width 17 height 17
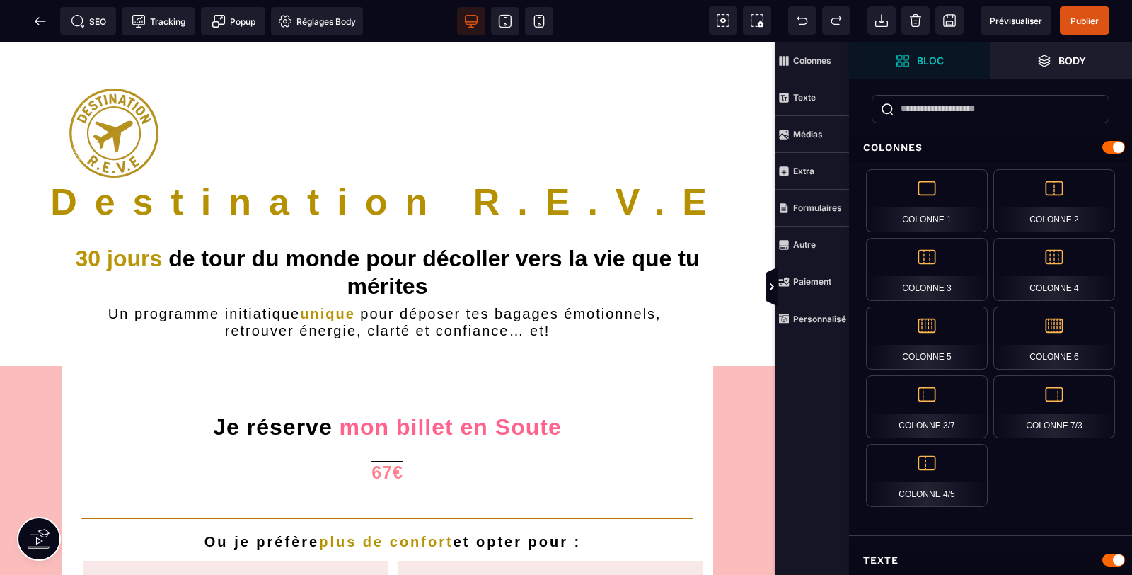
scroll to position [2031, 0]
